Goal: Use online tool/utility: Utilize a website feature to perform a specific function

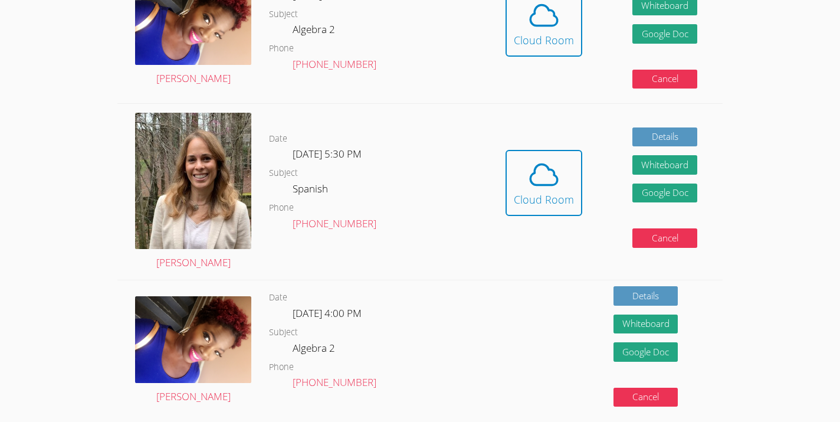
scroll to position [379, 0]
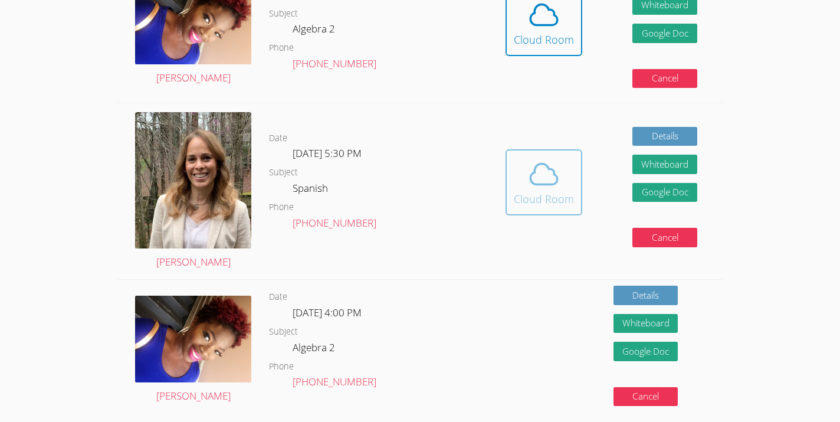
click at [544, 191] on div "Cloud Room" at bounding box center [544, 199] width 60 height 17
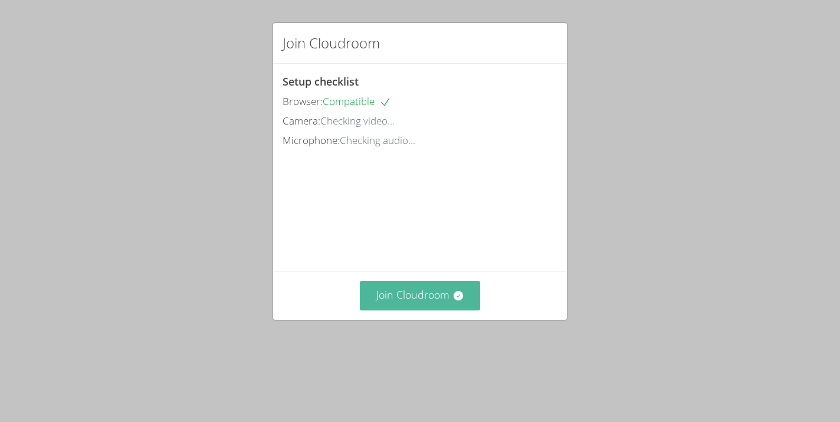
click at [451, 310] on button "Join Cloudroom" at bounding box center [420, 295] width 121 height 29
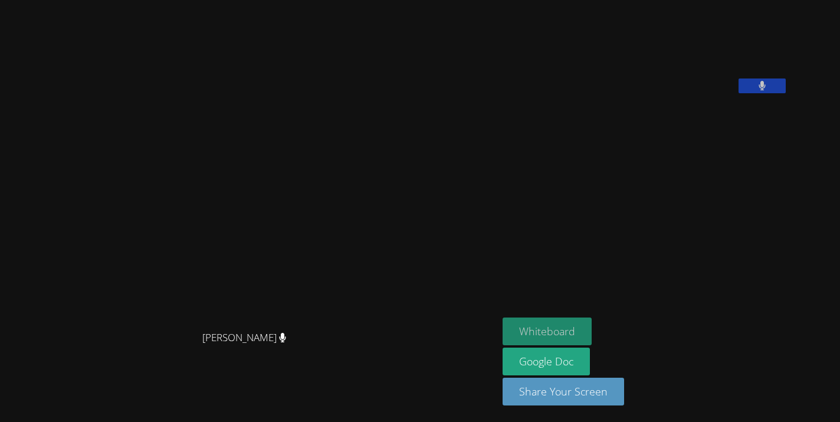
click at [592, 336] on button "Whiteboard" at bounding box center [547, 331] width 89 height 28
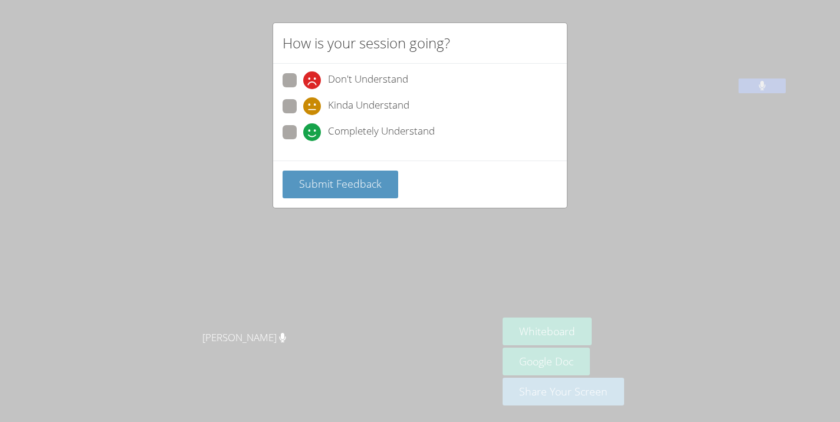
click at [652, 118] on div "How is your session going? Don't Understand Kinda Understand Completely Underst…" at bounding box center [420, 211] width 840 height 422
click at [360, 131] on span "Completely Understand" at bounding box center [381, 132] width 107 height 18
click at [313, 131] on input "Completely Understand" at bounding box center [308, 130] width 10 height 10
radio input "true"
click at [362, 167] on div "Submit Feedback" at bounding box center [420, 183] width 294 height 47
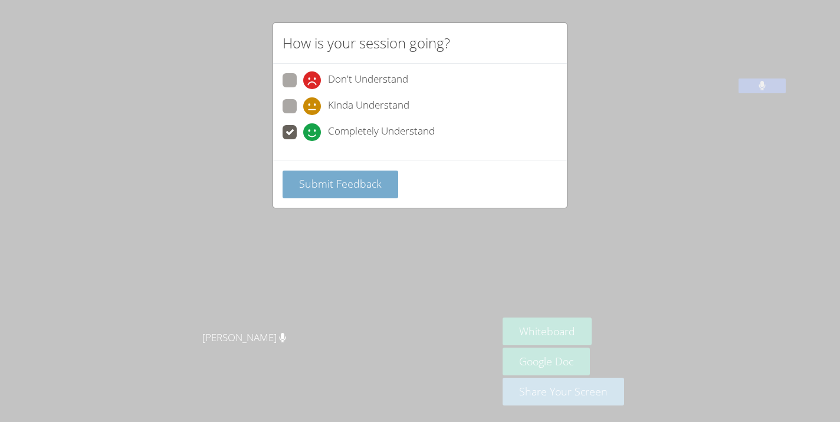
click at [362, 185] on span "Submit Feedback" at bounding box center [340, 183] width 83 height 14
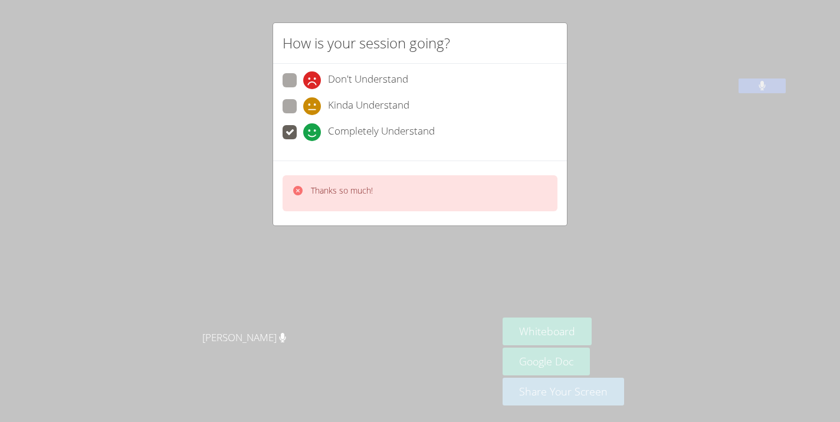
click at [707, 217] on div "How is your session going? Don't Understand Kinda Understand Completely Underst…" at bounding box center [420, 211] width 840 height 422
